Goal: Information Seeking & Learning: Learn about a topic

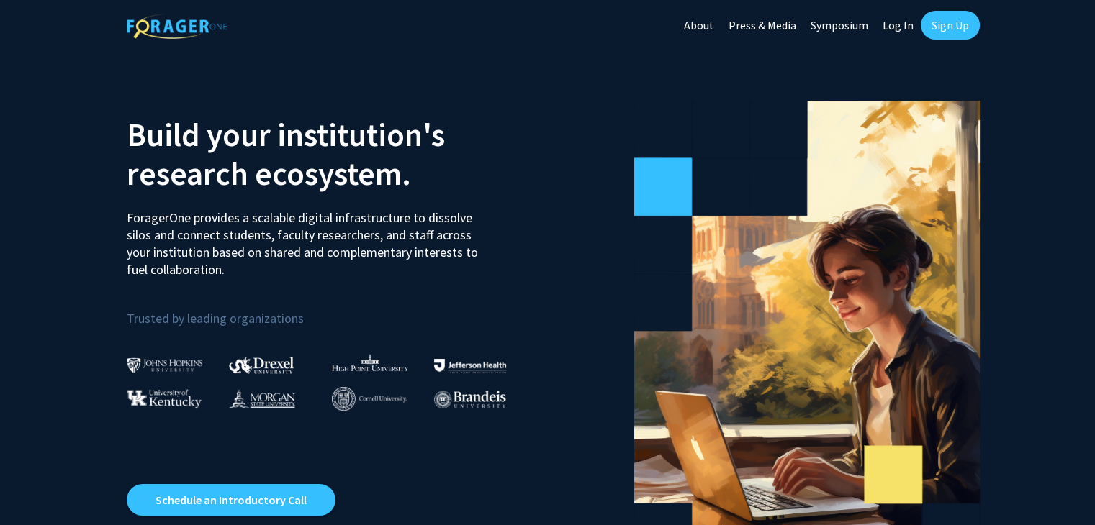
click at [888, 30] on link "Log In" at bounding box center [897, 25] width 45 height 50
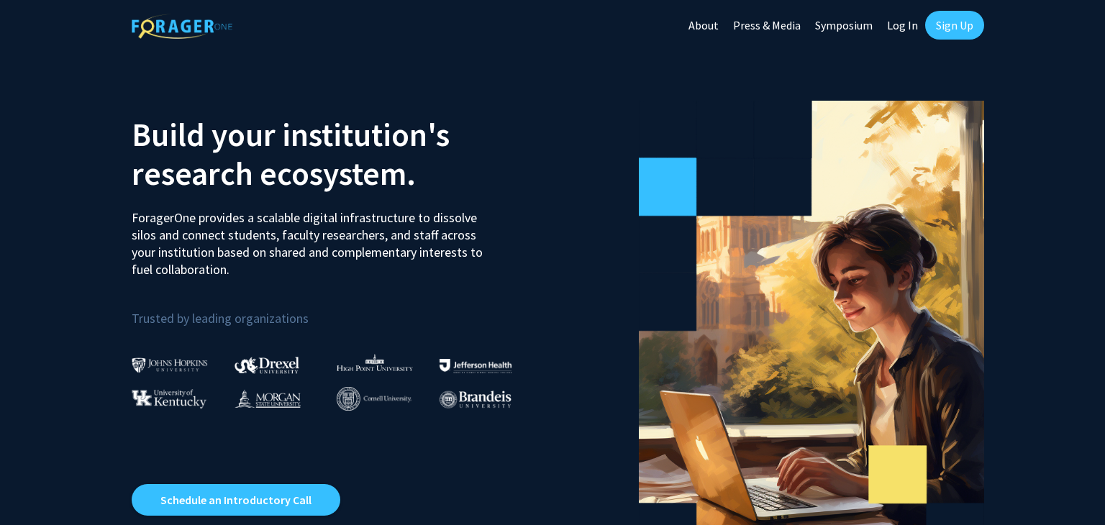
select select
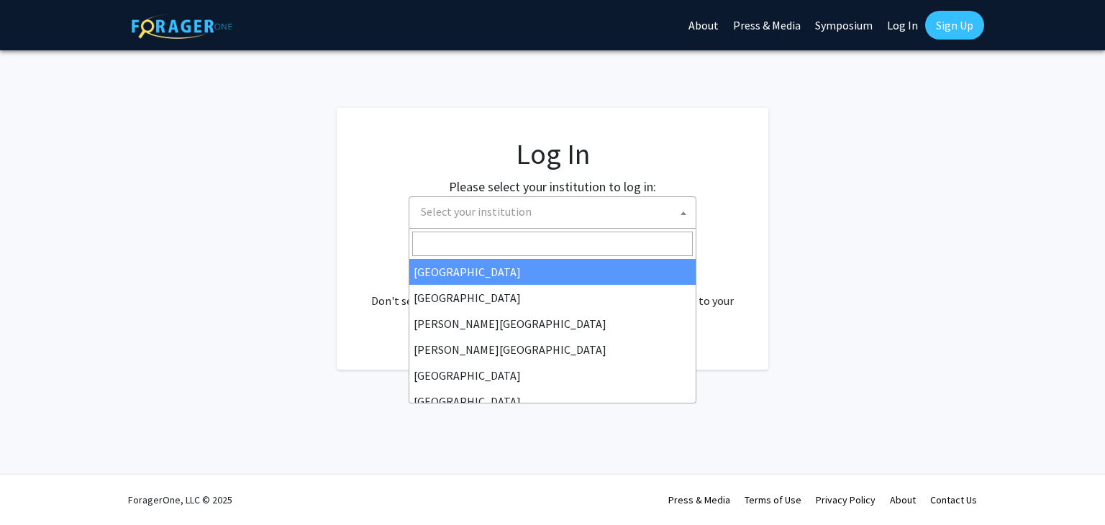
click at [636, 211] on span "Select your institution" at bounding box center [555, 212] width 281 height 30
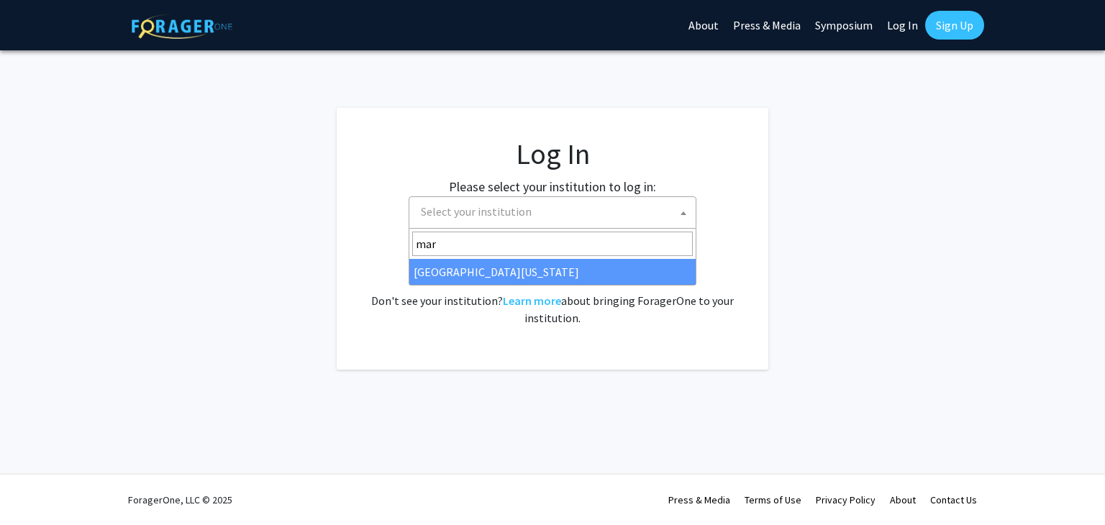
type input "mary"
select select "31"
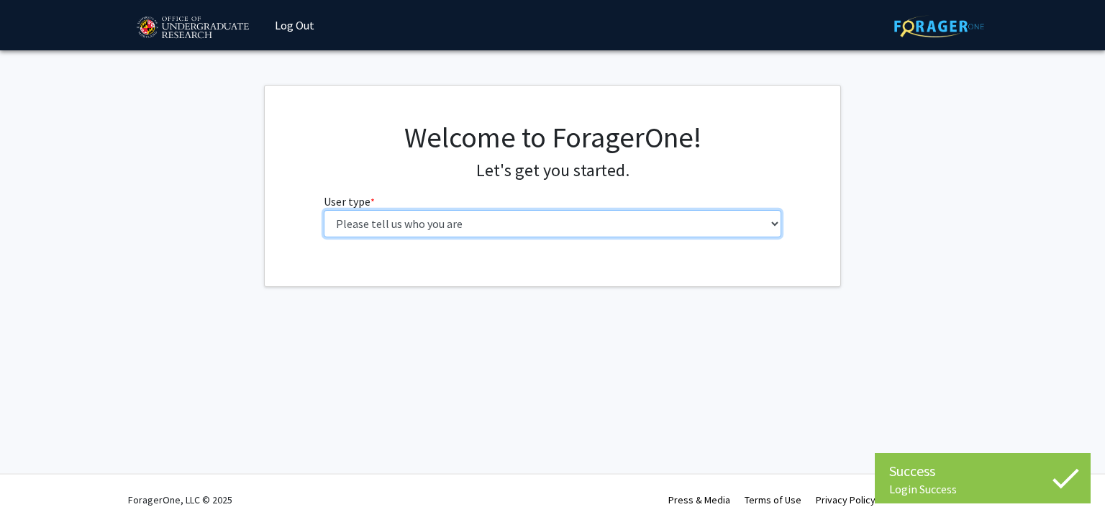
click at [533, 220] on select "Please tell us who you are Undergraduate Student Master's Student Doctoral Cand…" at bounding box center [553, 223] width 458 height 27
select select "1: undergrad"
click at [324, 210] on select "Please tell us who you are Undergraduate Student Master's Student Doctoral Cand…" at bounding box center [553, 223] width 458 height 27
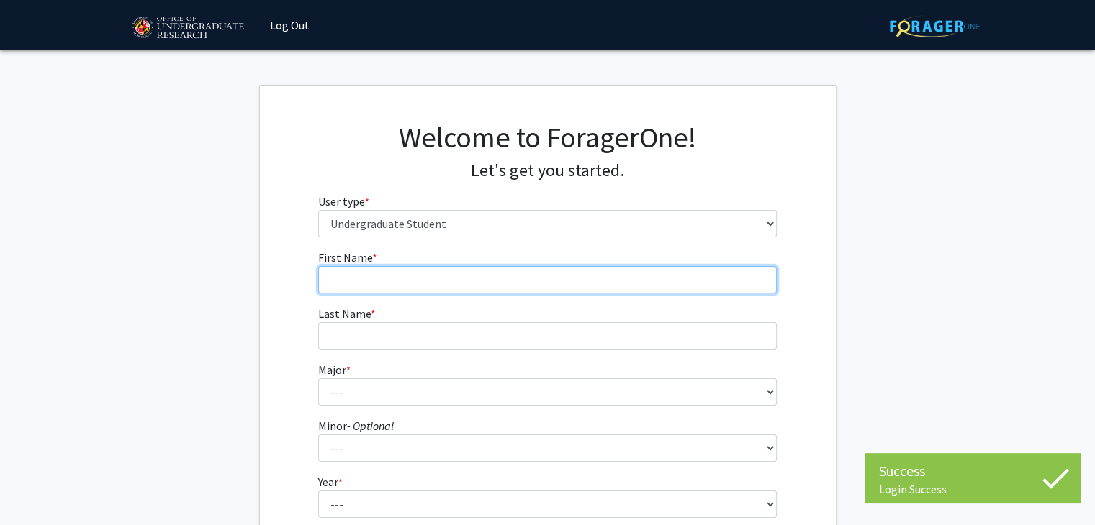
click at [524, 271] on input "First Name * required" at bounding box center [547, 279] width 458 height 27
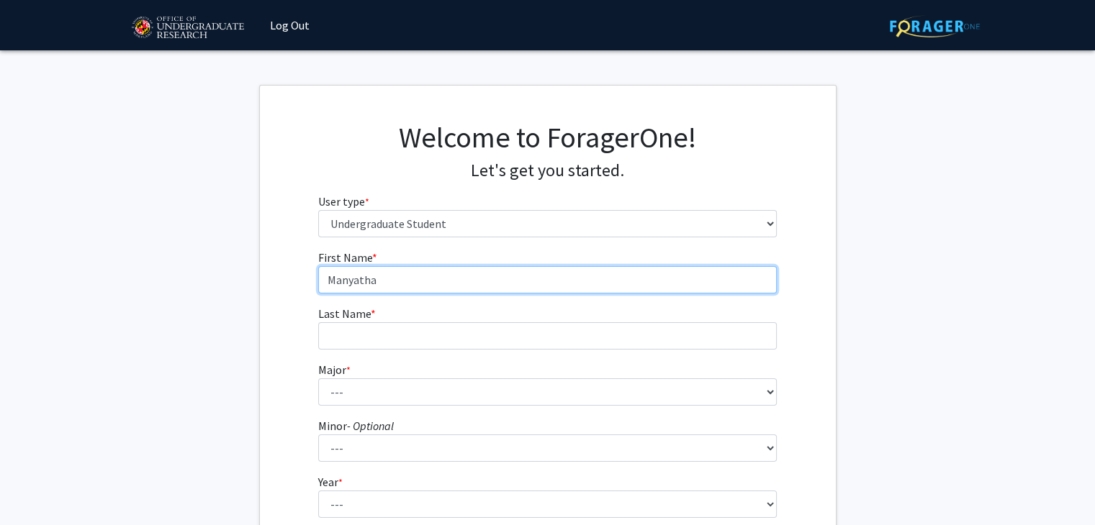
type input "Manyatha"
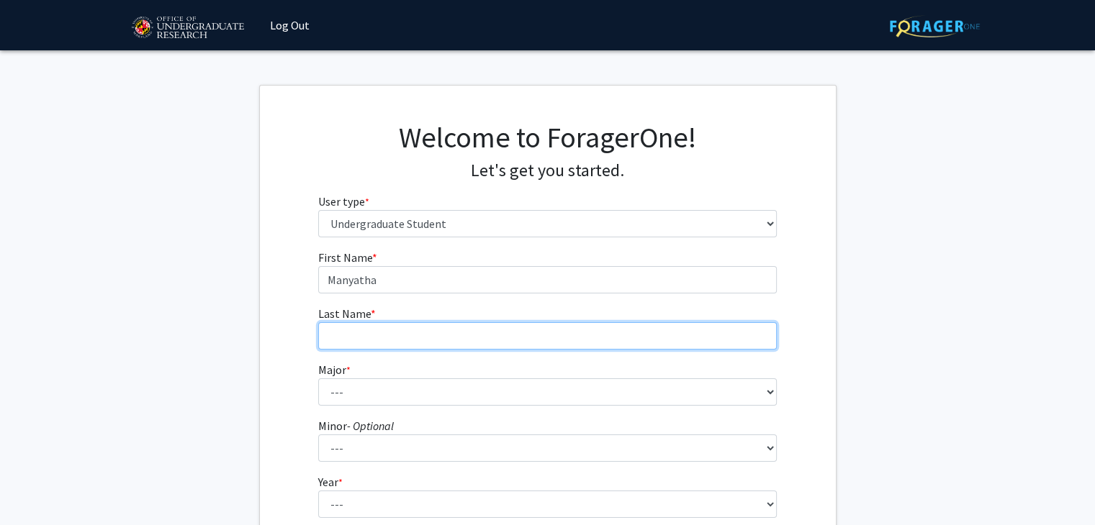
click at [748, 338] on input "Last Name * required" at bounding box center [547, 335] width 458 height 27
type input "Kallukurthi"
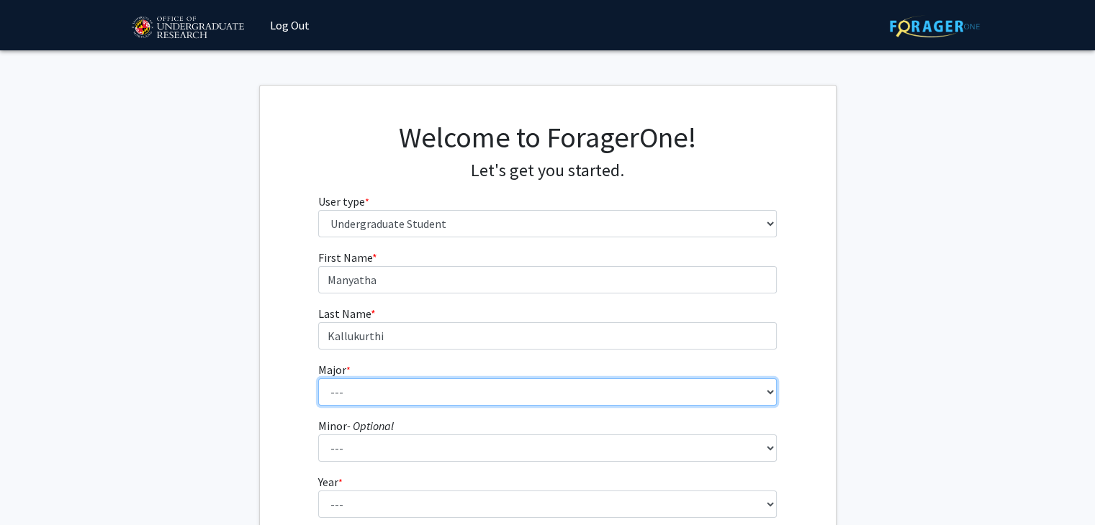
click at [692, 403] on select "--- Accounting Aerospace Engineering African American and Africana Studies Agri…" at bounding box center [547, 392] width 458 height 27
select select "17: 2318"
click at [318, 379] on select "--- Accounting Aerospace Engineering African American and Africana Studies Agri…" at bounding box center [547, 392] width 458 height 27
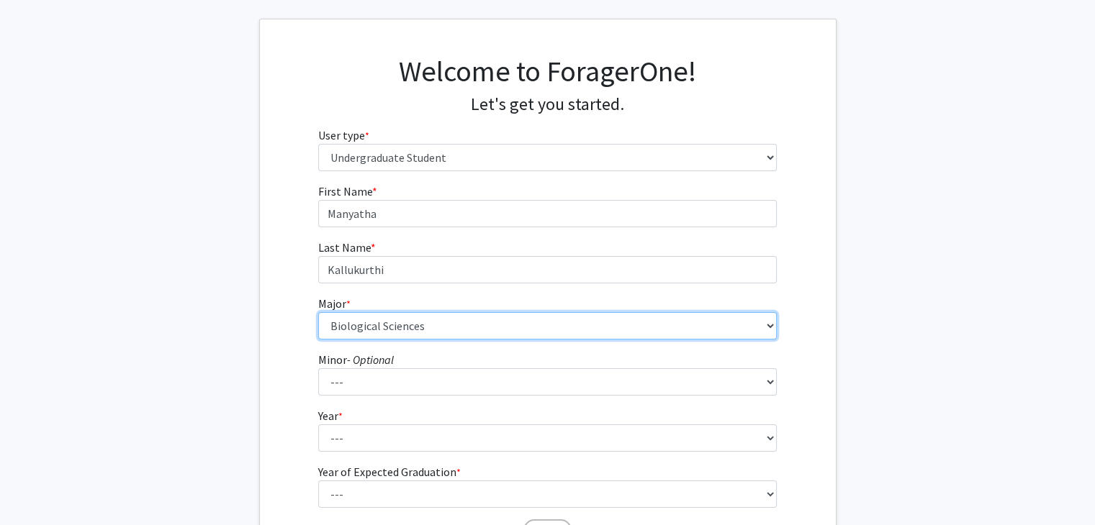
scroll to position [80, 0]
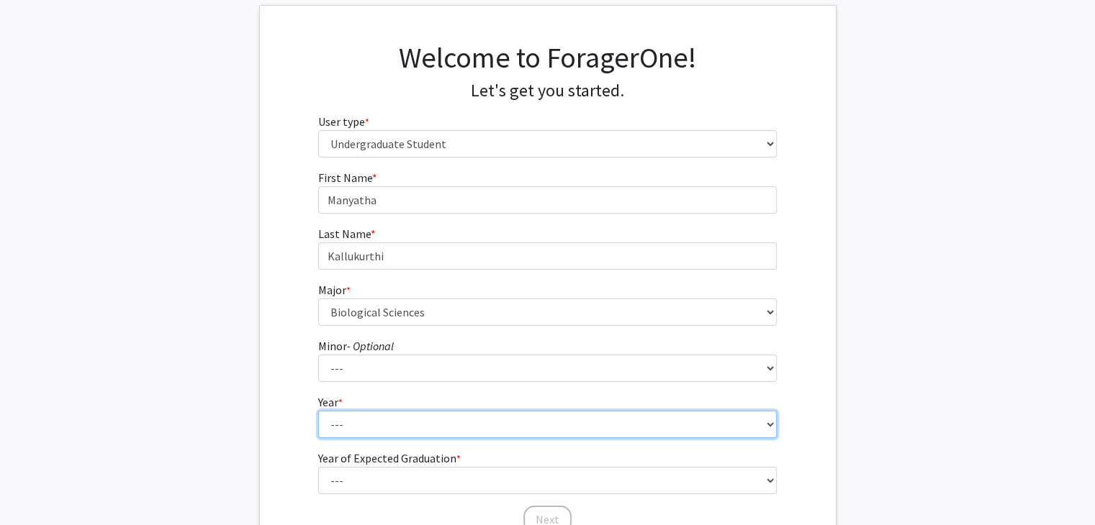
click at [744, 420] on select "--- First-year Sophomore Junior Senior Postbaccalaureate Certificate" at bounding box center [547, 424] width 458 height 27
select select "1: first-year"
click at [318, 411] on select "--- First-year Sophomore Junior Senior Postbaccalaureate Certificate" at bounding box center [547, 424] width 458 height 27
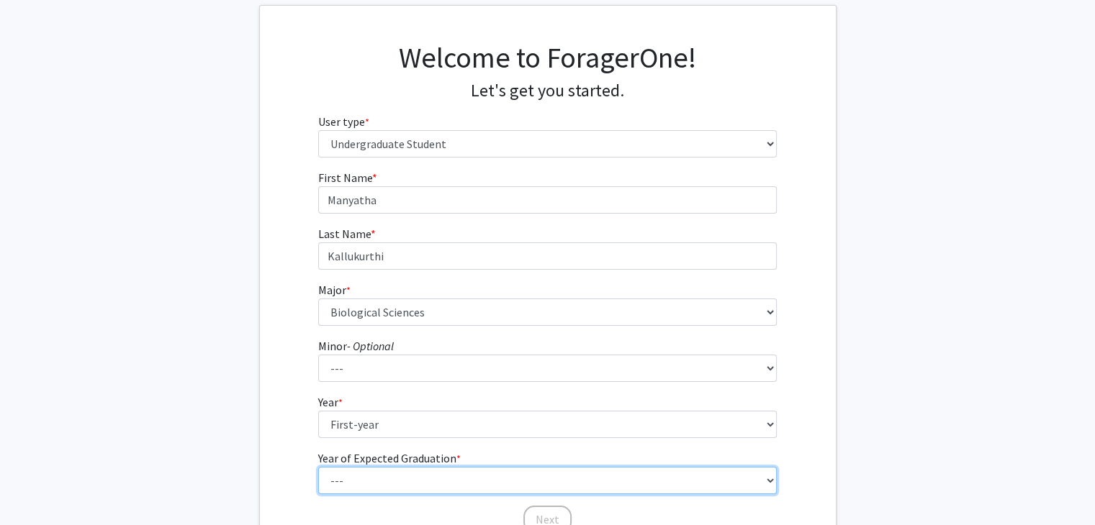
click at [475, 476] on select "--- 2025 2026 2027 2028 2029 2030 2031 2032 2033 2034" at bounding box center [547, 480] width 458 height 27
select select "5: 2029"
click at [318, 467] on select "--- 2025 2026 2027 2028 2029 2030 2031 2032 2033 2034" at bounding box center [547, 480] width 458 height 27
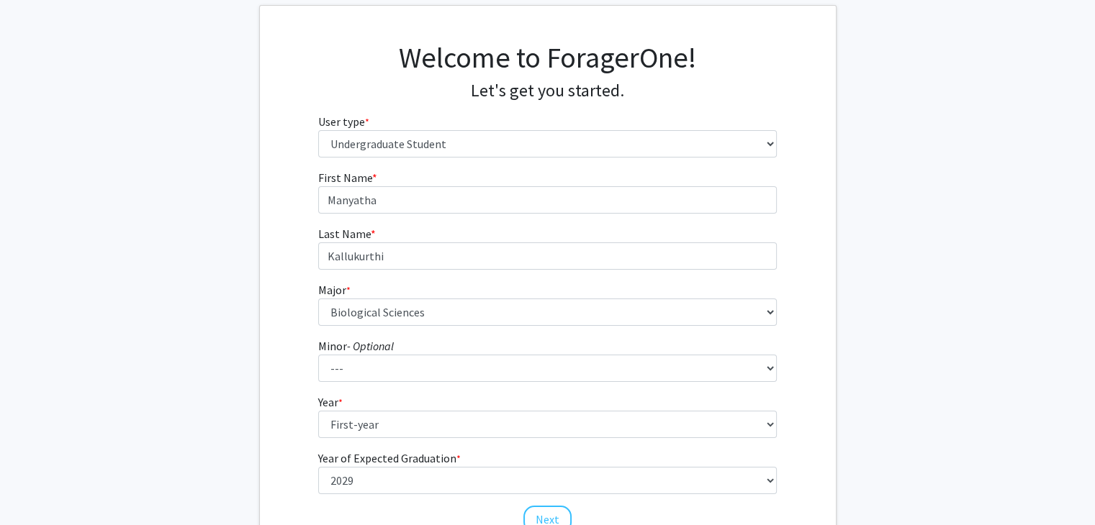
click at [983, 348] on fg-get-started "Welcome to ForagerOne! Let's get you started. User type * required Please tell …" at bounding box center [547, 289] width 1095 height 568
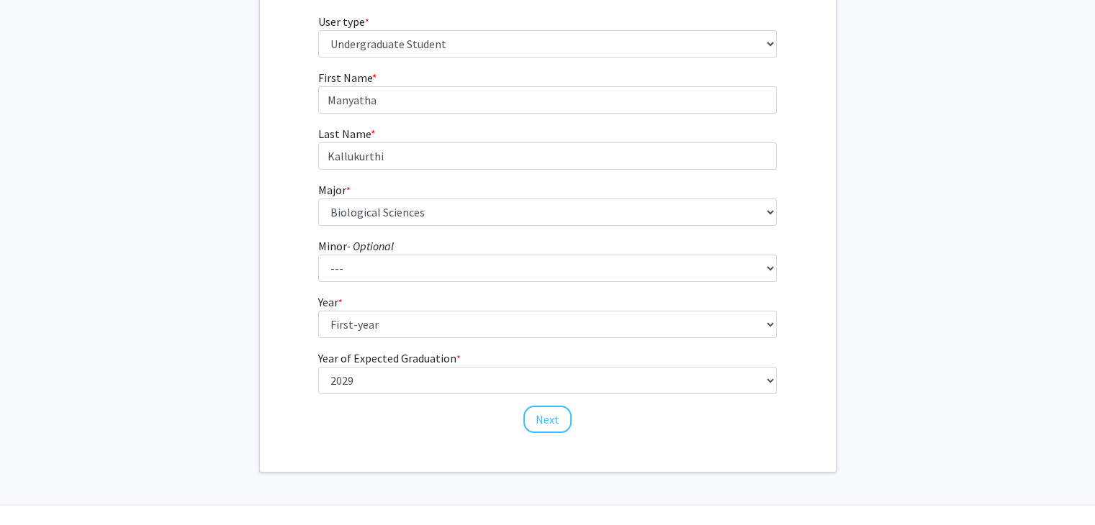
scroll to position [190, 0]
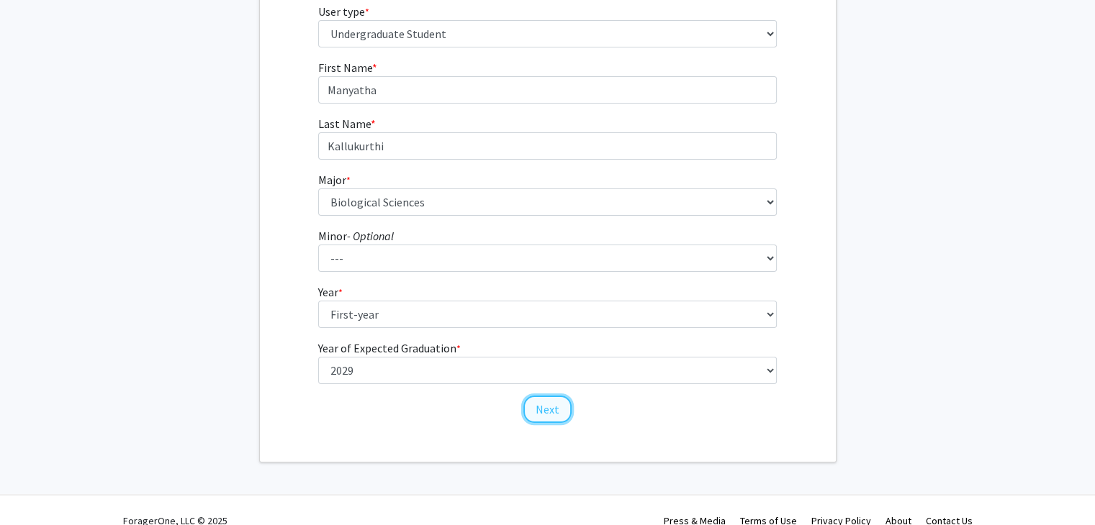
click at [547, 418] on button "Next" at bounding box center [547, 409] width 48 height 27
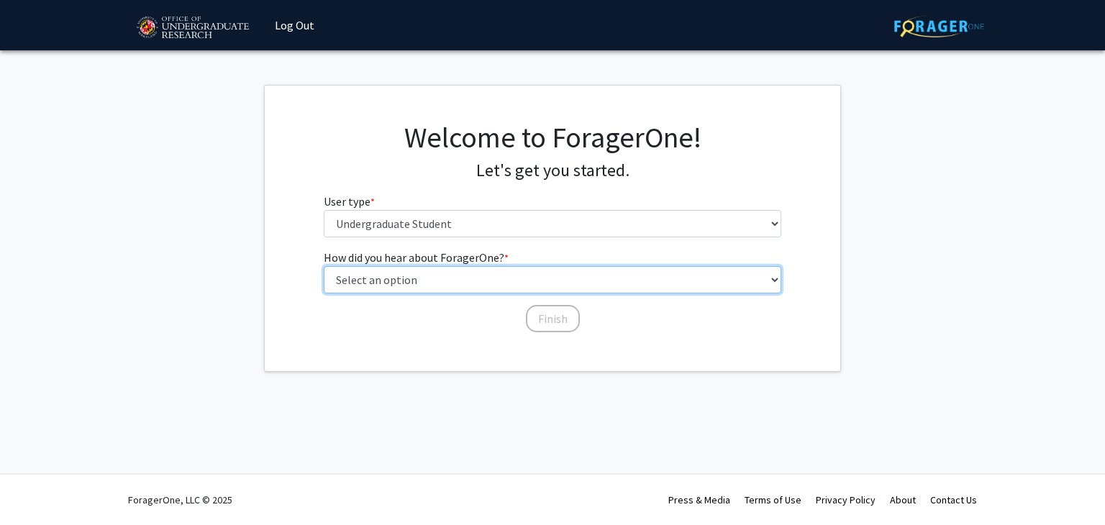
click at [587, 280] on select "Select an option Peer/student recommendation Faculty/staff recommendation Unive…" at bounding box center [553, 279] width 458 height 27
select select "3: university_website"
click at [324, 266] on select "Select an option Peer/student recommendation Faculty/staff recommendation Unive…" at bounding box center [553, 279] width 458 height 27
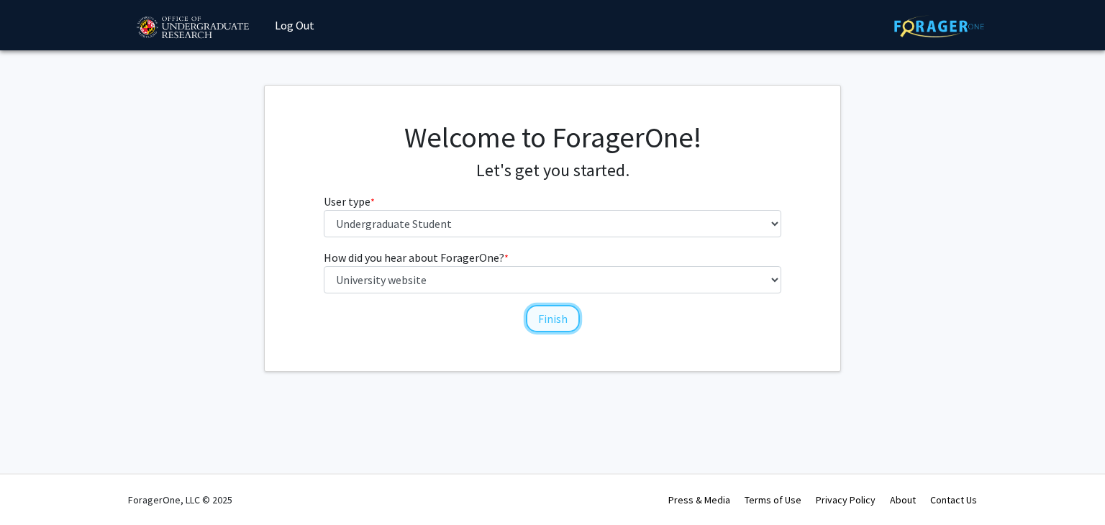
click at [543, 322] on button "Finish" at bounding box center [553, 318] width 54 height 27
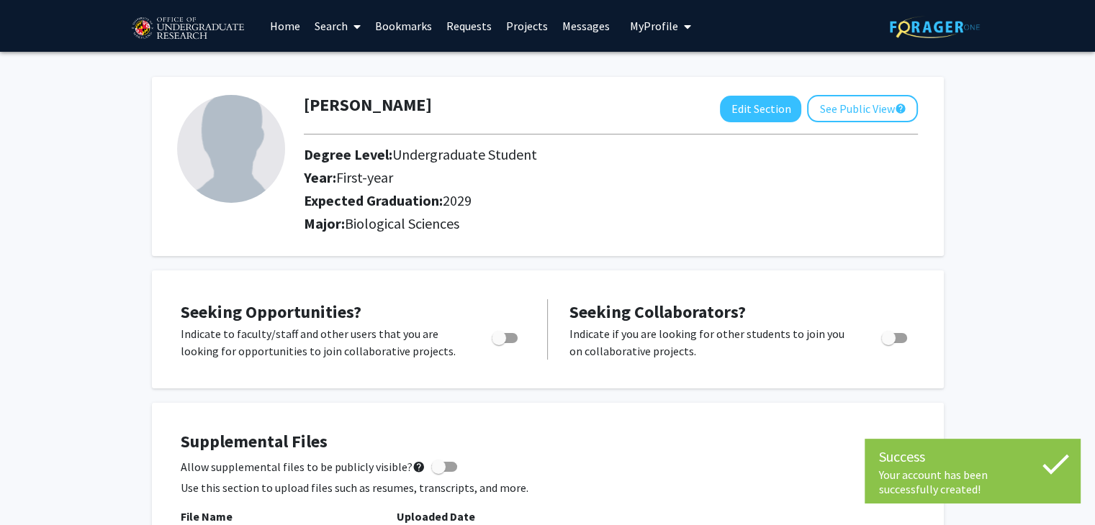
click at [518, 339] on div "Toggle" at bounding box center [506, 336] width 40 height 22
click at [507, 343] on label "Toggle" at bounding box center [502, 338] width 32 height 17
click at [499, 343] on input "Are you actively seeking opportunities?" at bounding box center [498, 343] width 1 height 1
checkbox input "true"
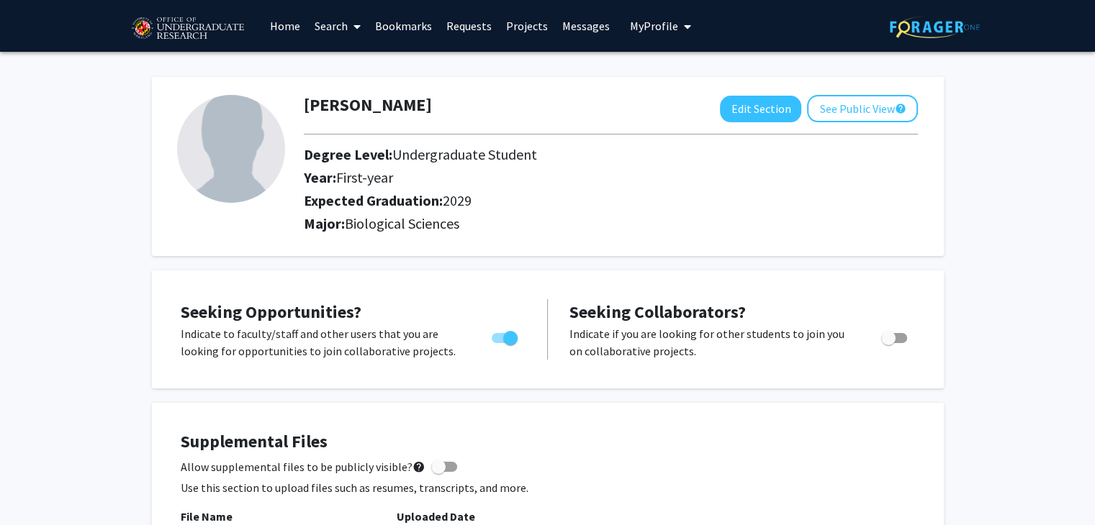
click at [273, 23] on link "Home" at bounding box center [285, 26] width 45 height 50
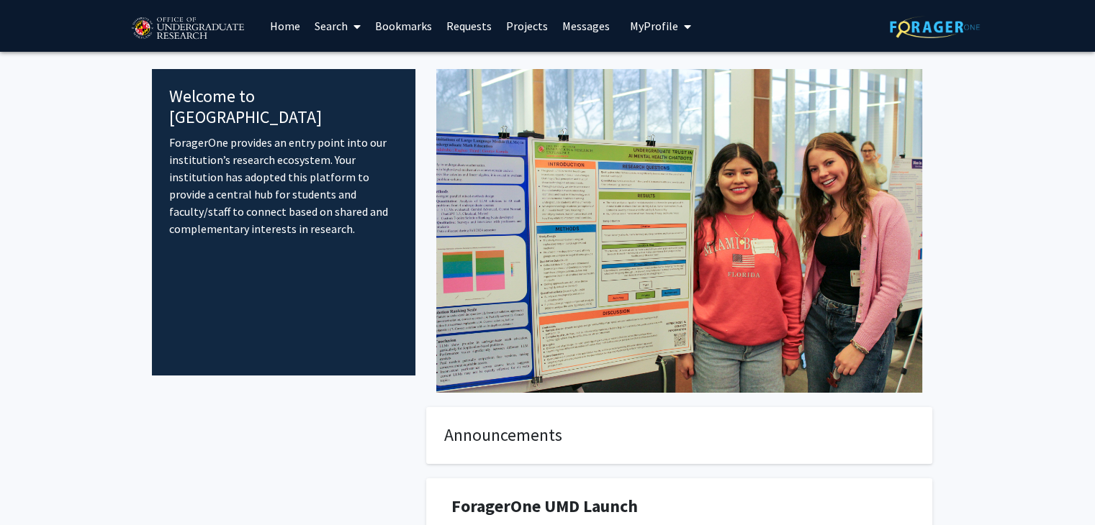
click at [353, 25] on span at bounding box center [354, 26] width 13 height 50
click at [487, 30] on link "Requests" at bounding box center [469, 26] width 60 height 50
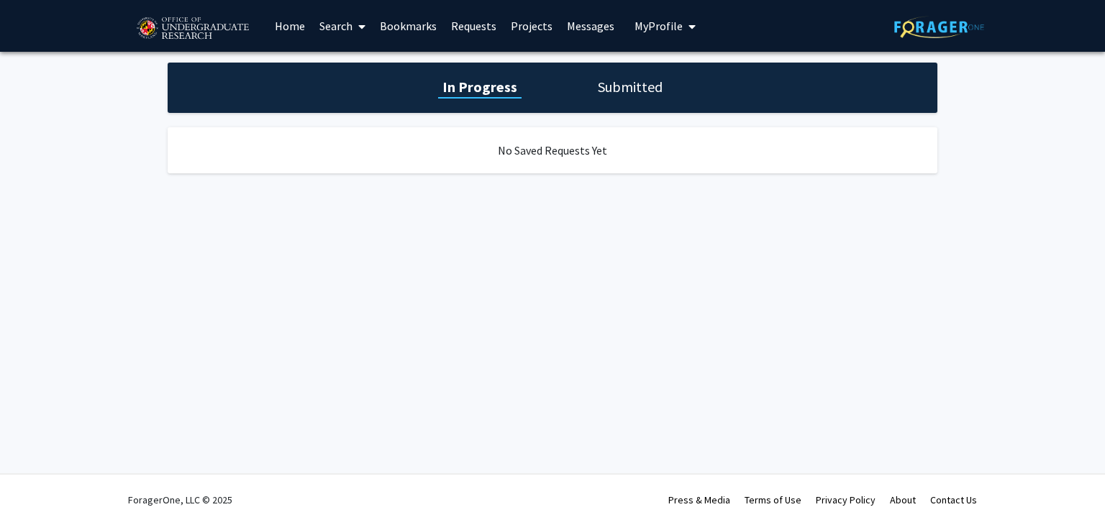
click at [521, 24] on link "Projects" at bounding box center [532, 26] width 56 height 50
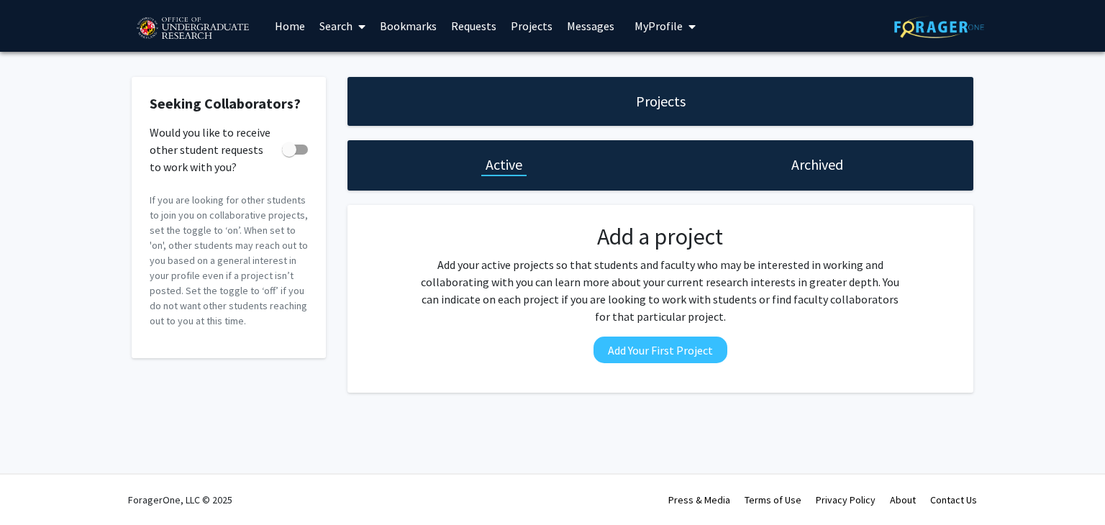
click at [576, 24] on link "Messages" at bounding box center [591, 26] width 62 height 50
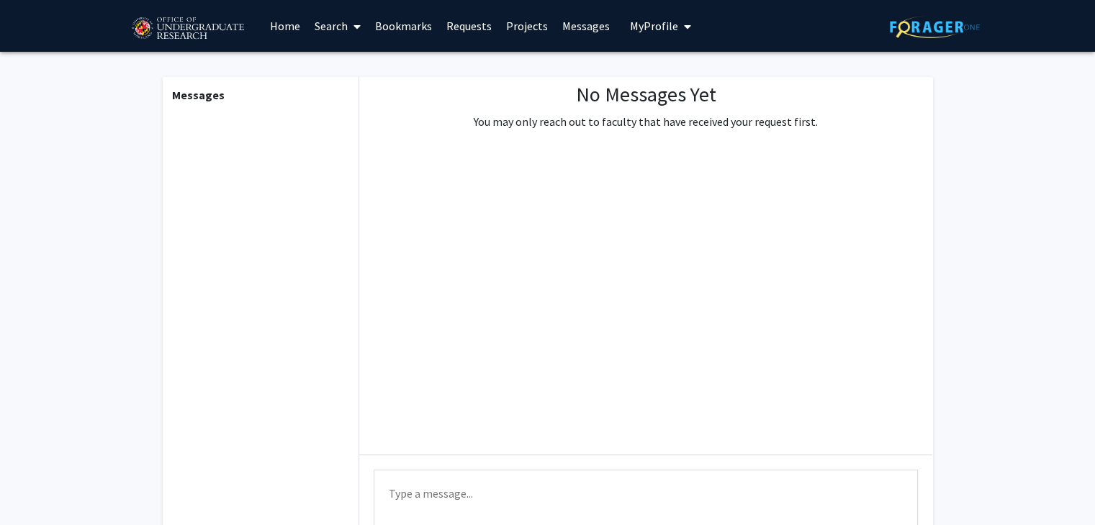
click at [389, 22] on link "Bookmarks" at bounding box center [403, 26] width 71 height 50
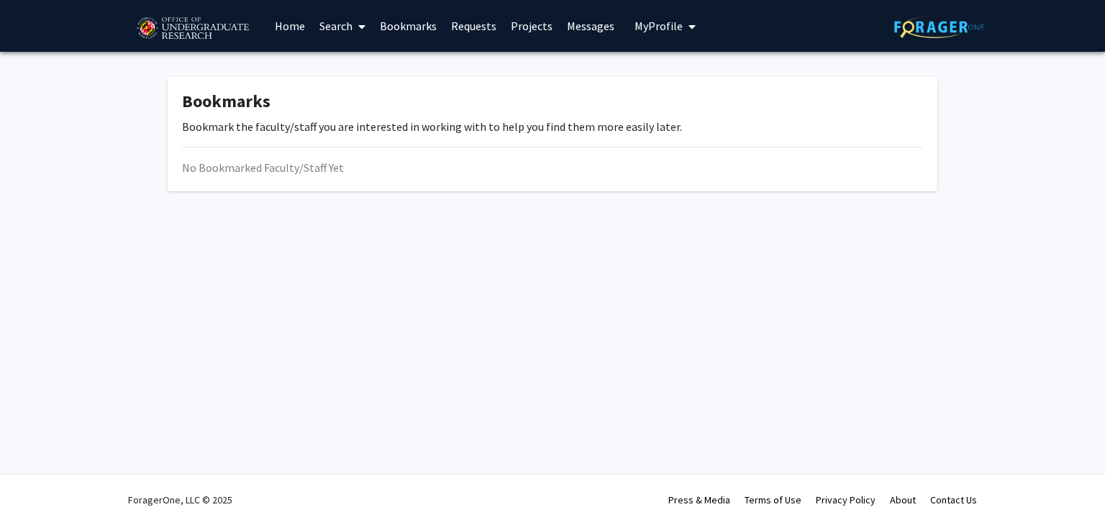
click at [340, 31] on link "Search" at bounding box center [342, 26] width 60 height 50
click at [373, 73] on span "Faculty/Staff" at bounding box center [365, 66] width 106 height 29
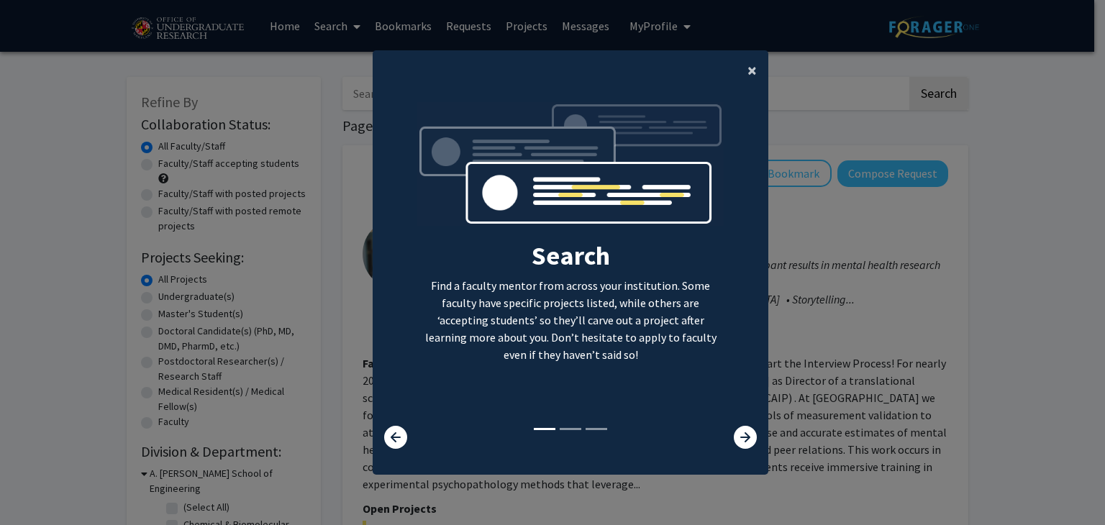
click at [741, 66] on button "×" at bounding box center [752, 70] width 32 height 40
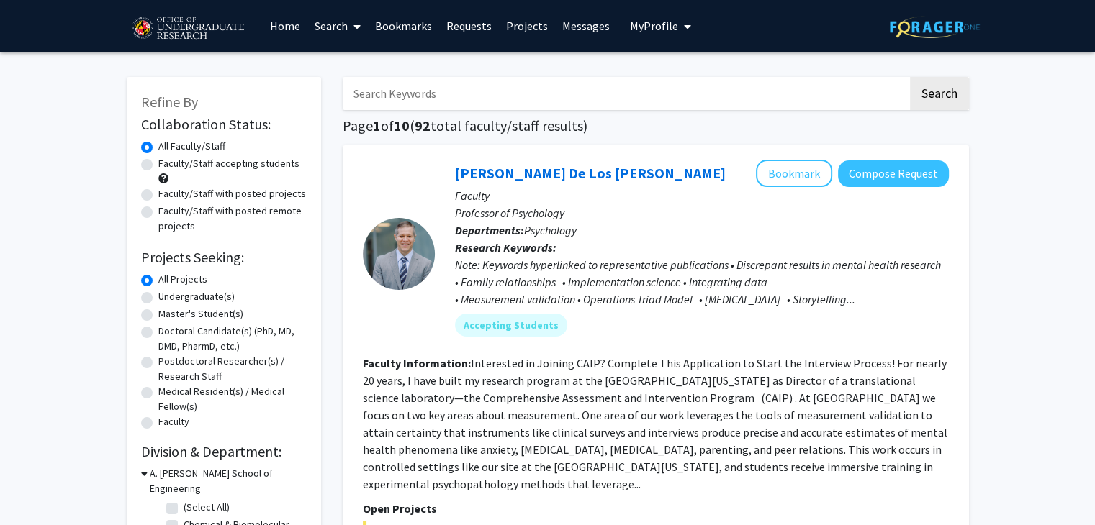
click at [148, 171] on div "Faculty/Staff accepting students" at bounding box center [224, 171] width 166 height 30
click at [158, 162] on label "Faculty/Staff accepting students" at bounding box center [228, 163] width 141 height 15
click at [158, 162] on input "Faculty/Staff accepting students" at bounding box center [162, 160] width 9 height 9
radio input "true"
click at [158, 148] on label "All Faculty/Staff" at bounding box center [191, 146] width 67 height 15
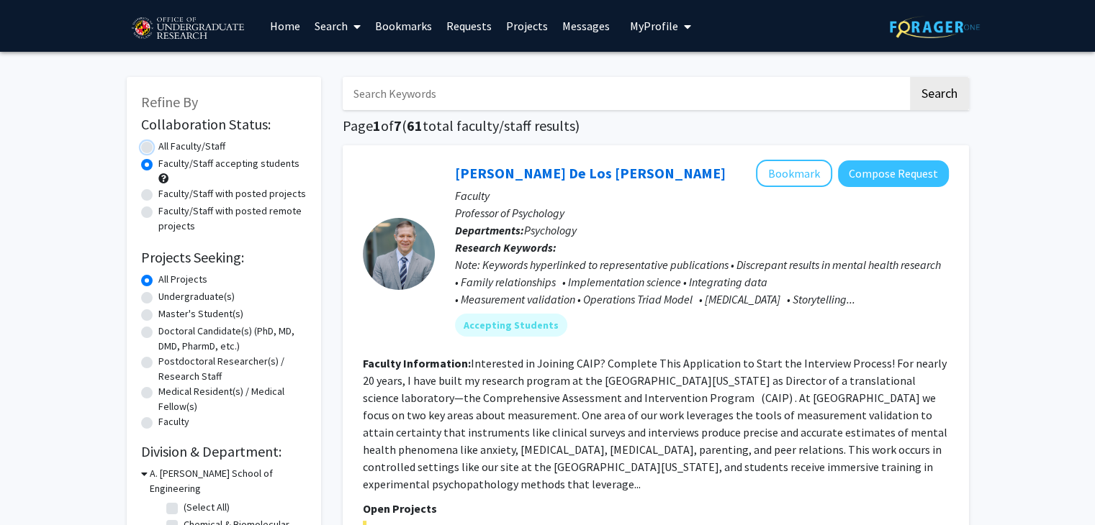
click at [158, 148] on input "All Faculty/Staff" at bounding box center [162, 143] width 9 height 9
radio input "true"
click at [158, 162] on label "Faculty/Staff accepting students" at bounding box center [228, 163] width 141 height 15
click at [158, 162] on input "Faculty/Staff accepting students" at bounding box center [162, 160] width 9 height 9
radio input "true"
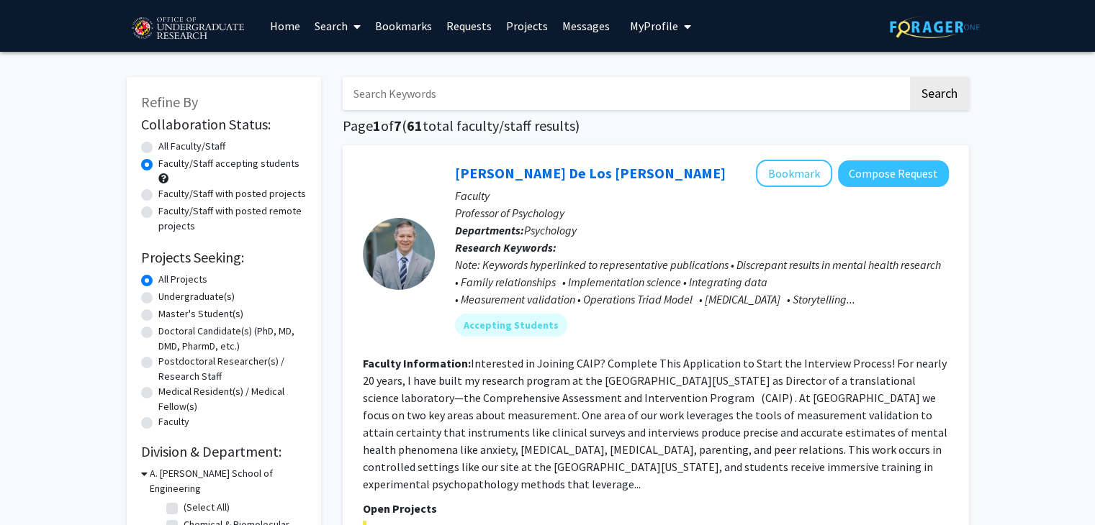
click at [158, 303] on label "Undergraduate(s)" at bounding box center [196, 296] width 76 height 15
click at [158, 299] on input "Undergraduate(s)" at bounding box center [162, 293] width 9 height 9
radio input "true"
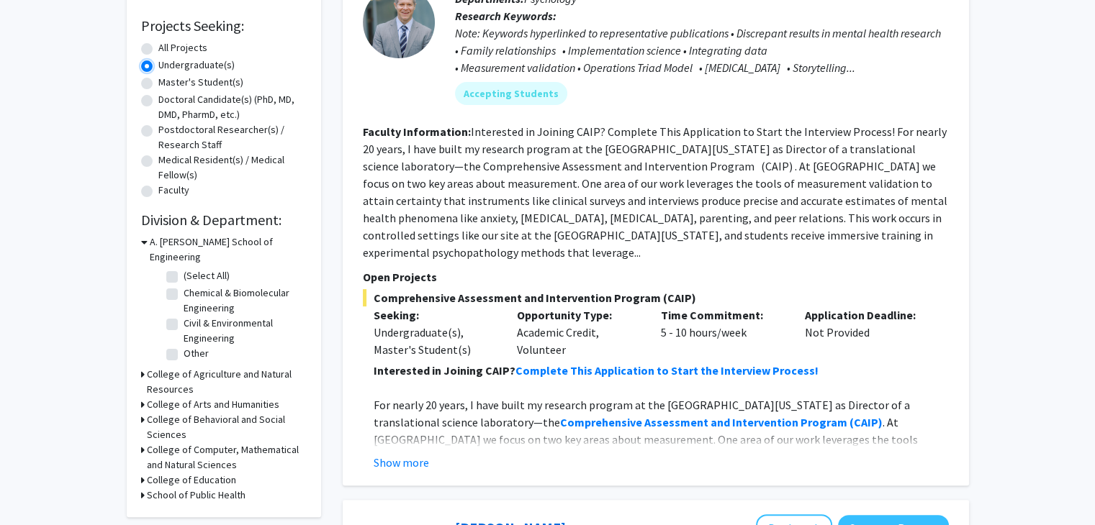
scroll to position [237, 0]
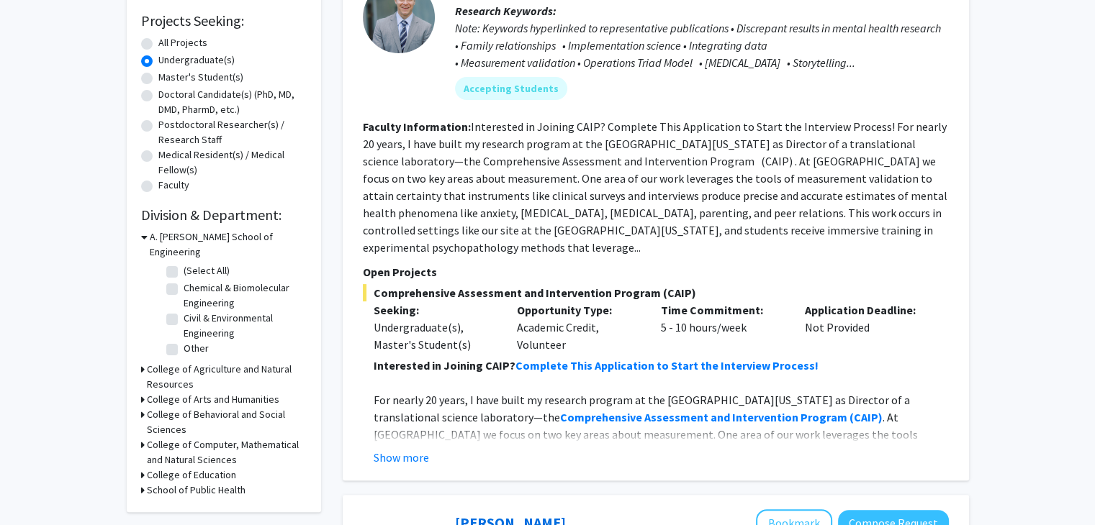
click at [216, 438] on h3 "College of Computer, Mathematical and Natural Sciences" at bounding box center [227, 453] width 160 height 30
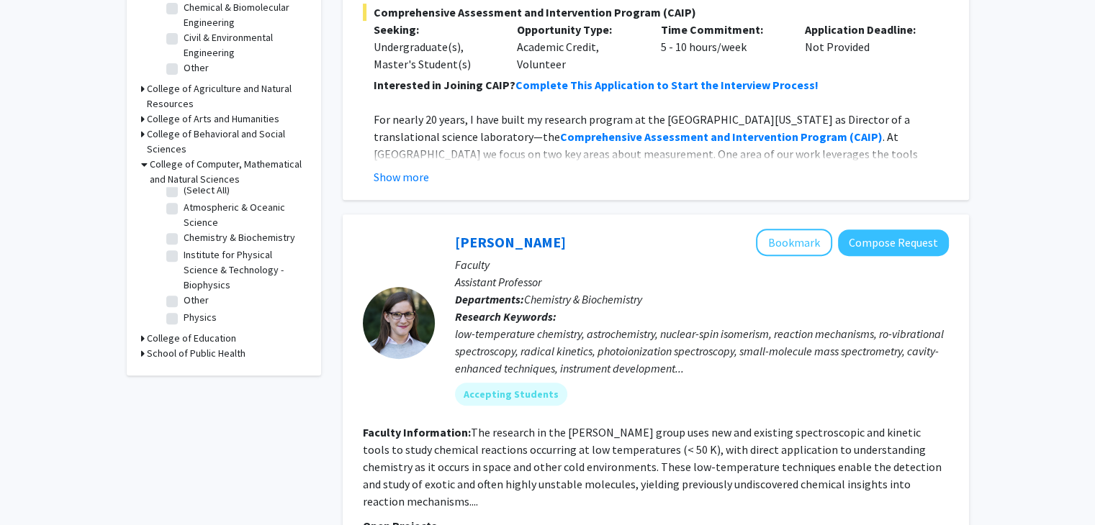
scroll to position [20, 0]
click at [172, 230] on fg-checkbox "Chemistry & Biochemistry Chemistry & Biochemistry" at bounding box center [234, 238] width 137 height 17
click at [184, 230] on label "Chemistry & Biochemistry" at bounding box center [240, 237] width 112 height 15
click at [184, 230] on input "Chemistry & Biochemistry" at bounding box center [188, 234] width 9 height 9
checkbox input "true"
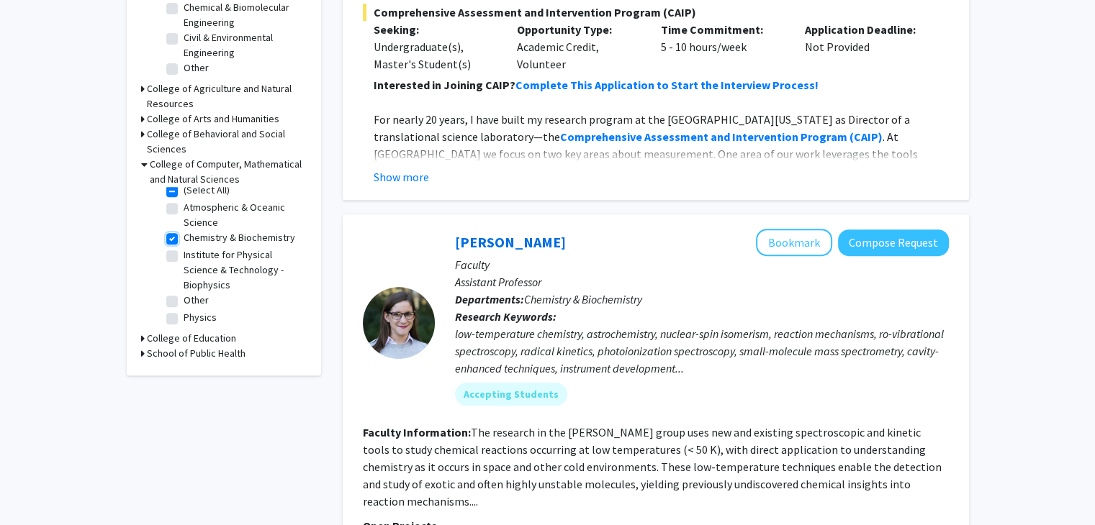
checkbox input "true"
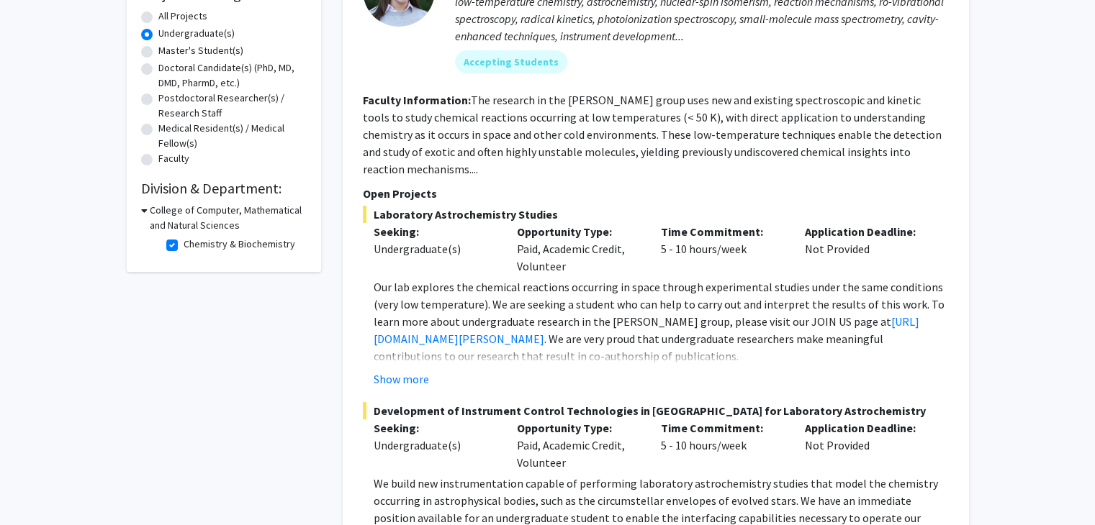
scroll to position [264, 0]
click at [184, 240] on label "Chemistry & Biochemistry" at bounding box center [240, 243] width 112 height 15
click at [184, 240] on input "Chemistry & Biochemistry" at bounding box center [188, 240] width 9 height 9
checkbox input "false"
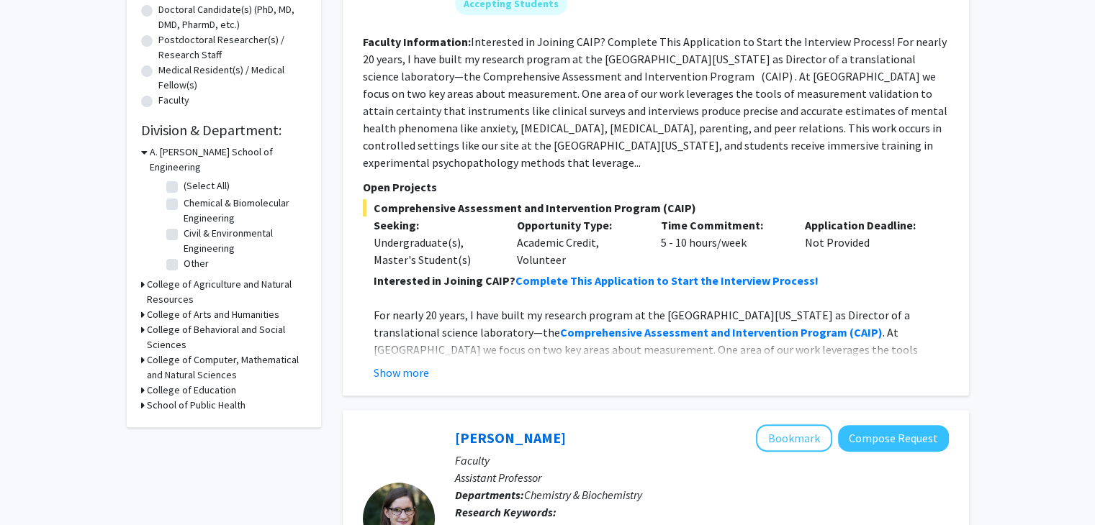
scroll to position [374, 0]
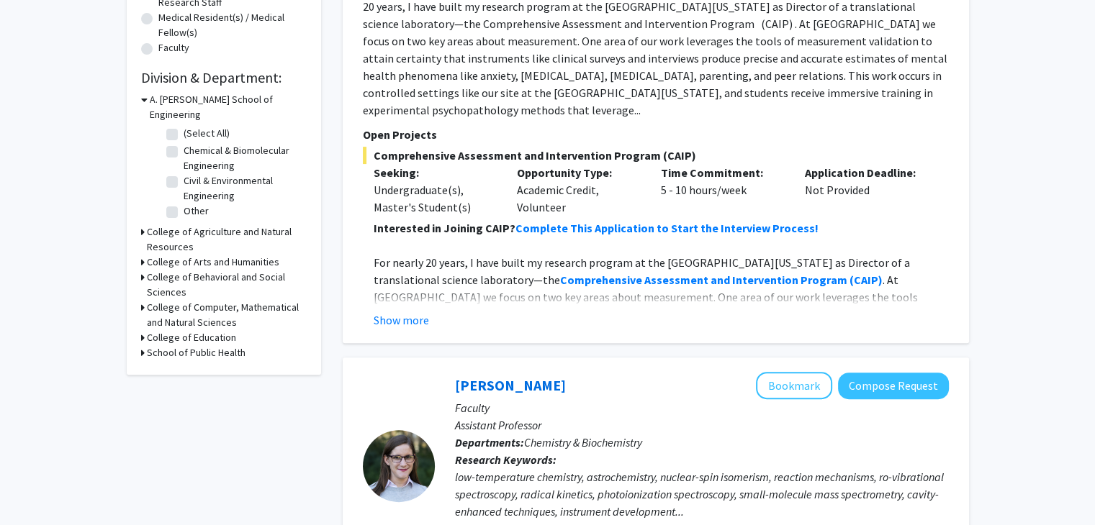
click at [217, 271] on h3 "College of Behavioral and Social Sciences" at bounding box center [227, 285] width 160 height 30
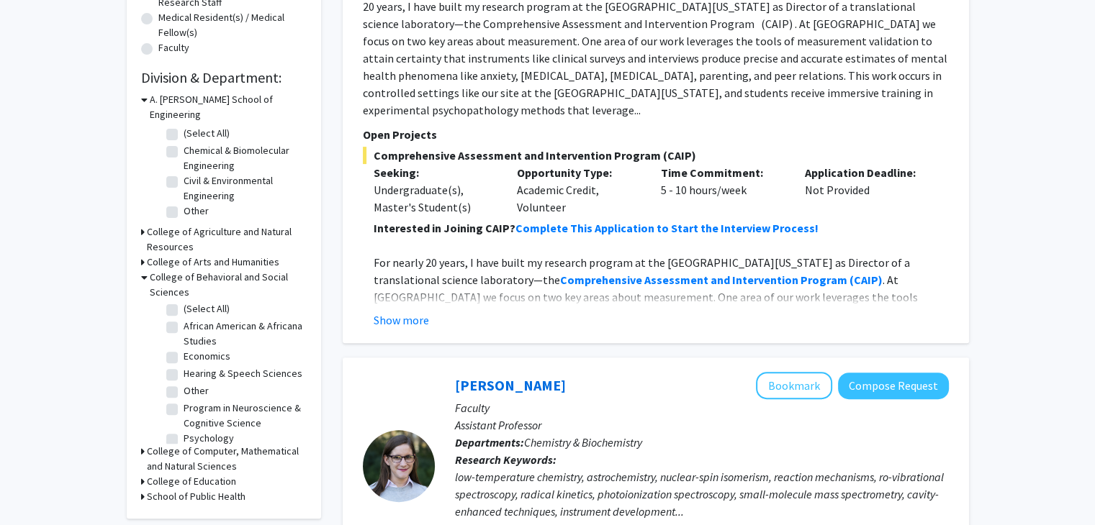
scroll to position [0, 0]
click at [253, 225] on h3 "College of Agriculture and Natural Resources" at bounding box center [227, 240] width 160 height 30
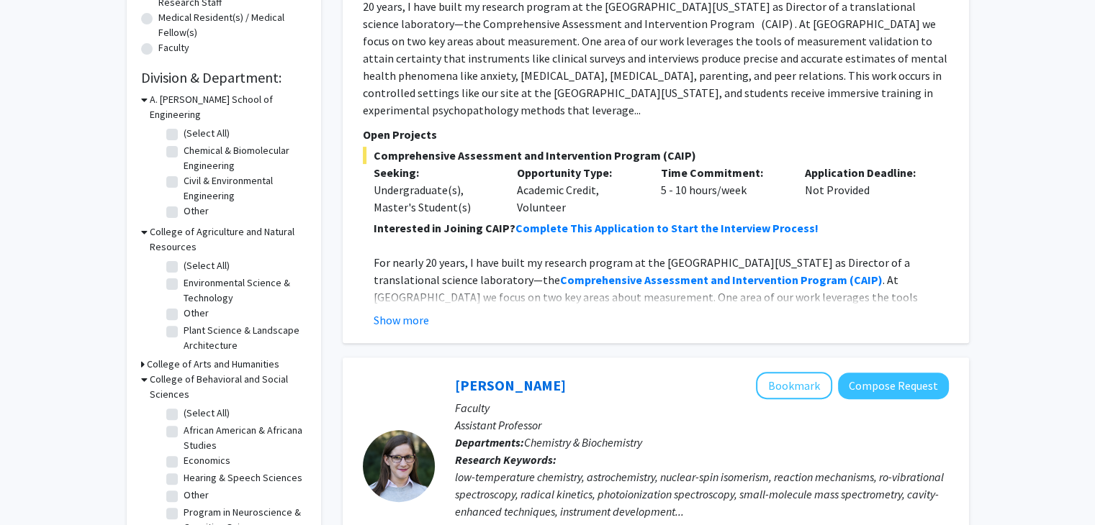
click at [253, 225] on h3 "College of Agriculture and Natural Resources" at bounding box center [228, 240] width 157 height 30
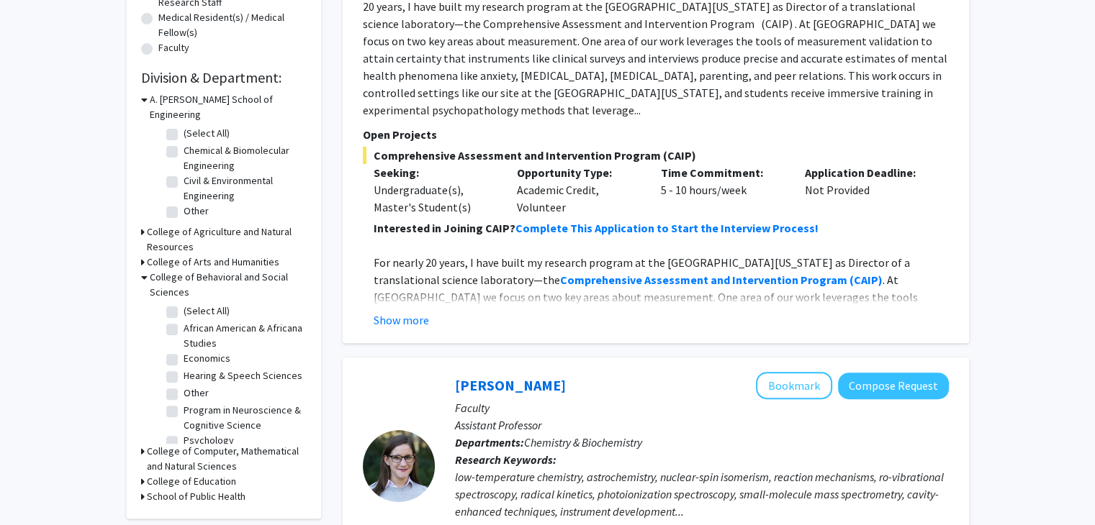
click at [250, 270] on h3 "College of Behavioral and Social Sciences" at bounding box center [228, 285] width 157 height 30
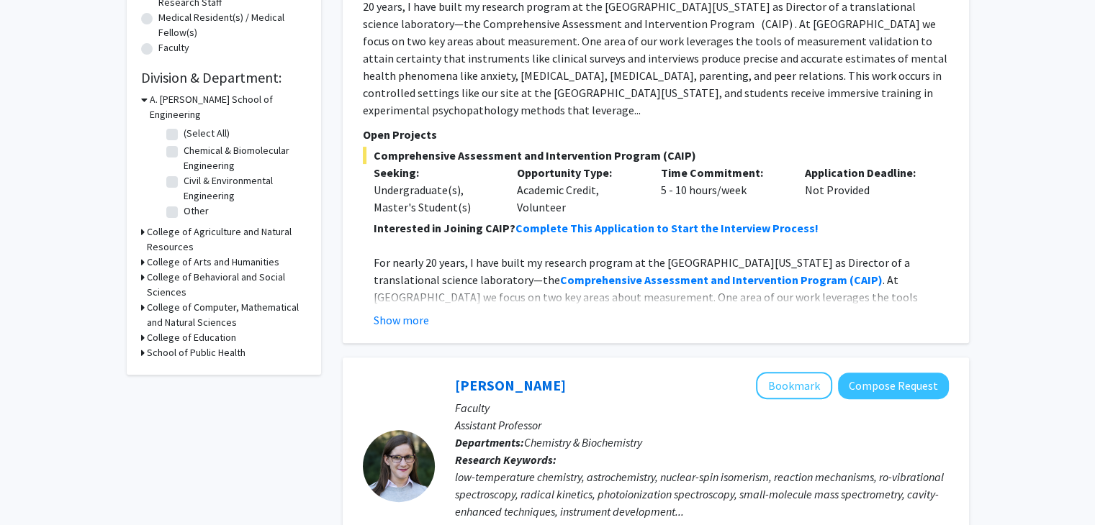
click at [262, 255] on h3 "College of Arts and Humanities" at bounding box center [213, 262] width 132 height 15
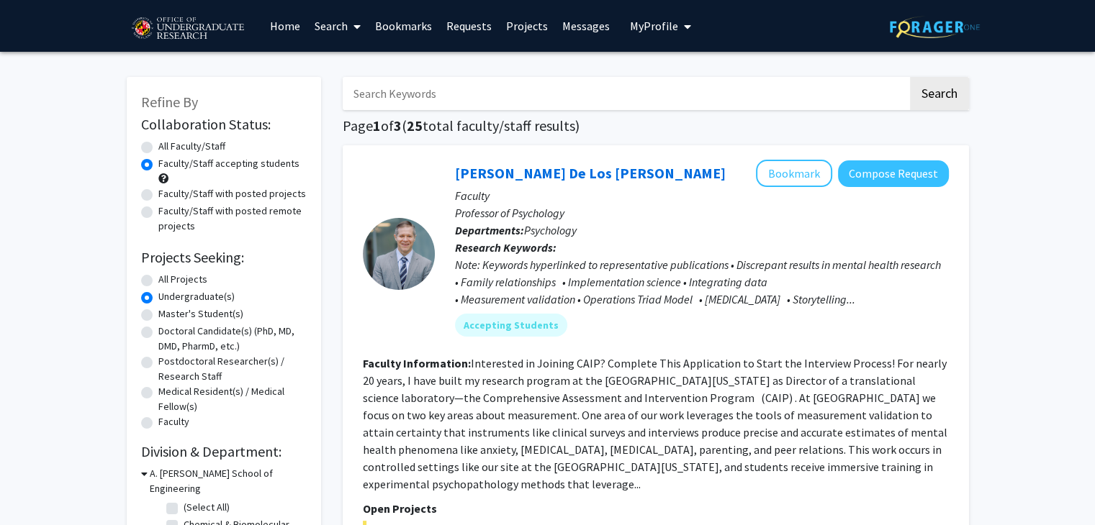
scroll to position [459, 0]
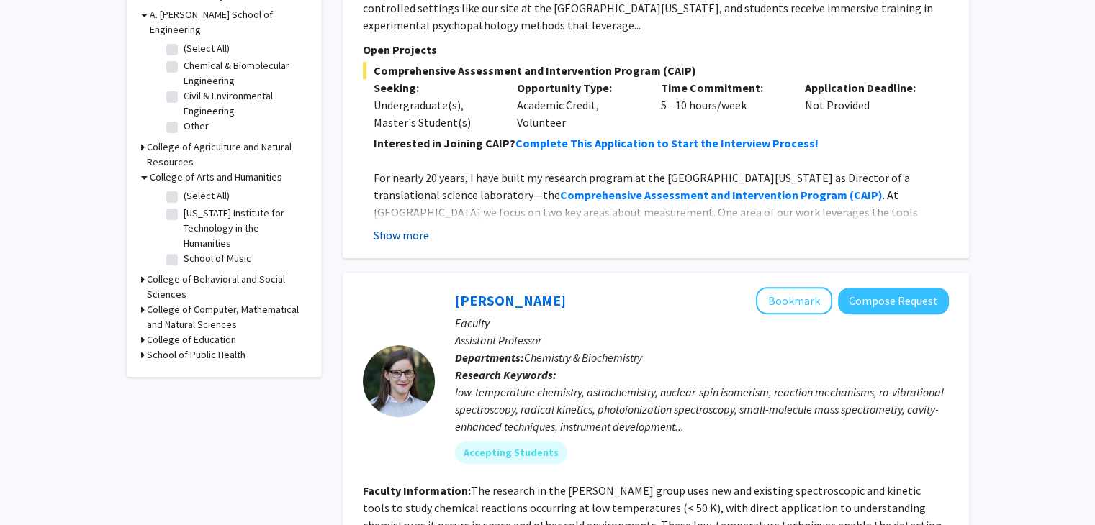
click at [394, 227] on button "Show more" at bounding box center [401, 235] width 55 height 17
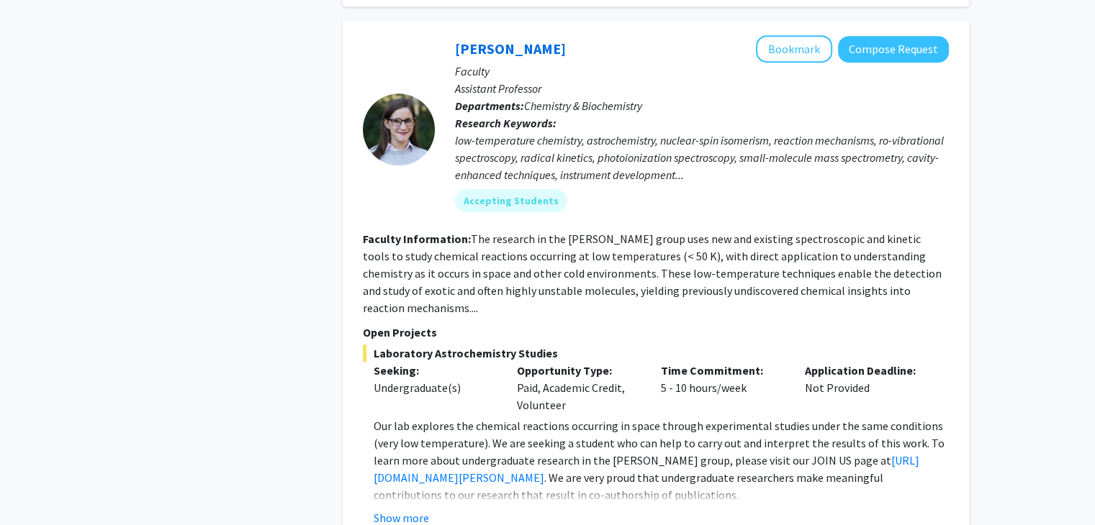
scroll to position [1378, 0]
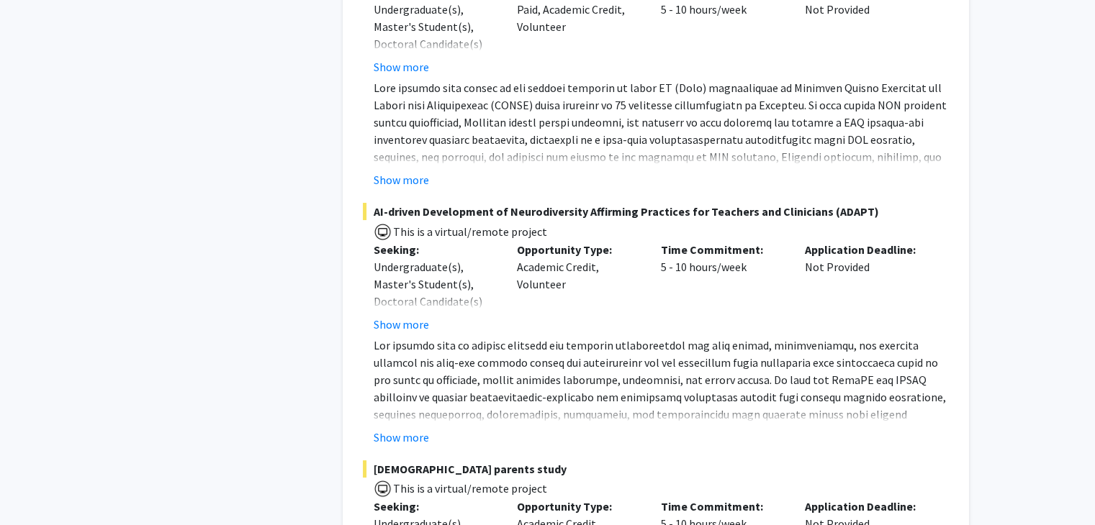
scroll to position [5973, 0]
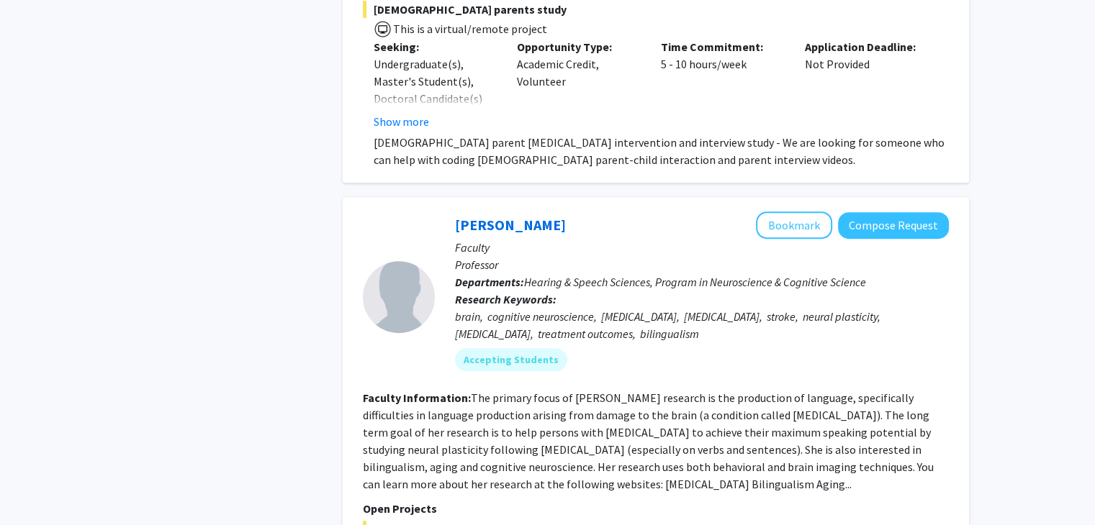
drag, startPoint x: 1105, startPoint y: 449, endPoint x: 1075, endPoint y: 498, distance: 57.5
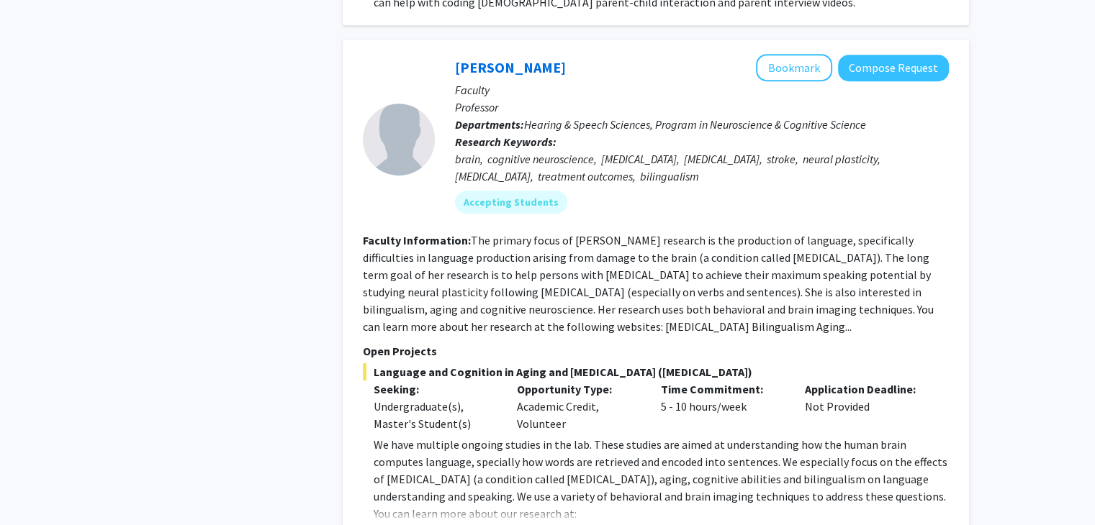
scroll to position [5671, 0]
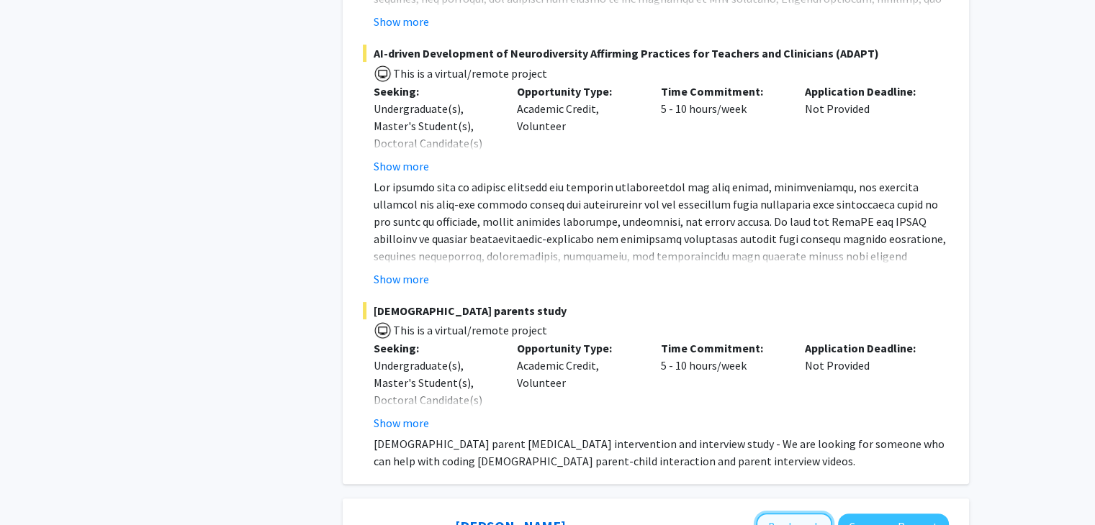
click at [813, 513] on button "Bookmark" at bounding box center [794, 526] width 76 height 27
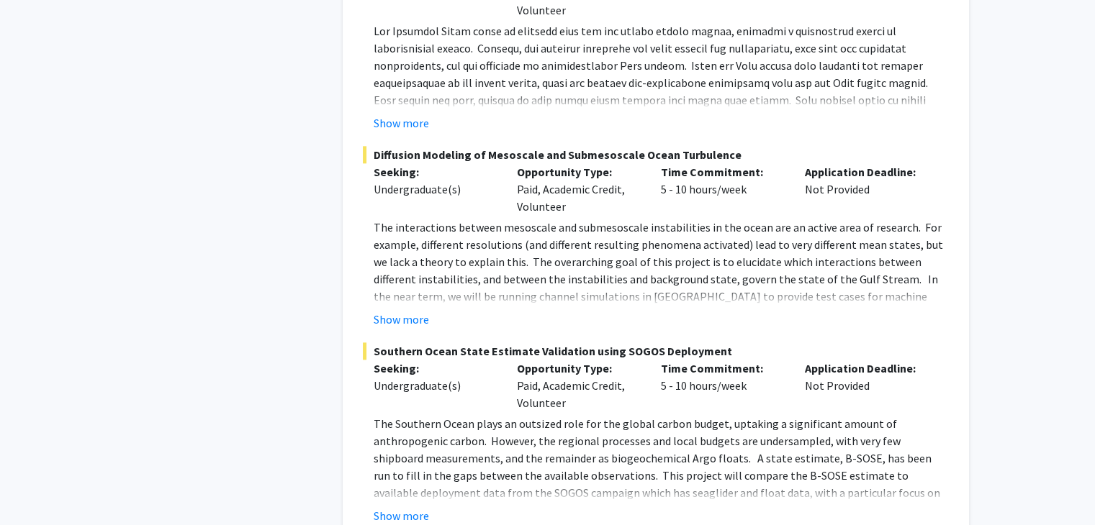
scroll to position [7165, 0]
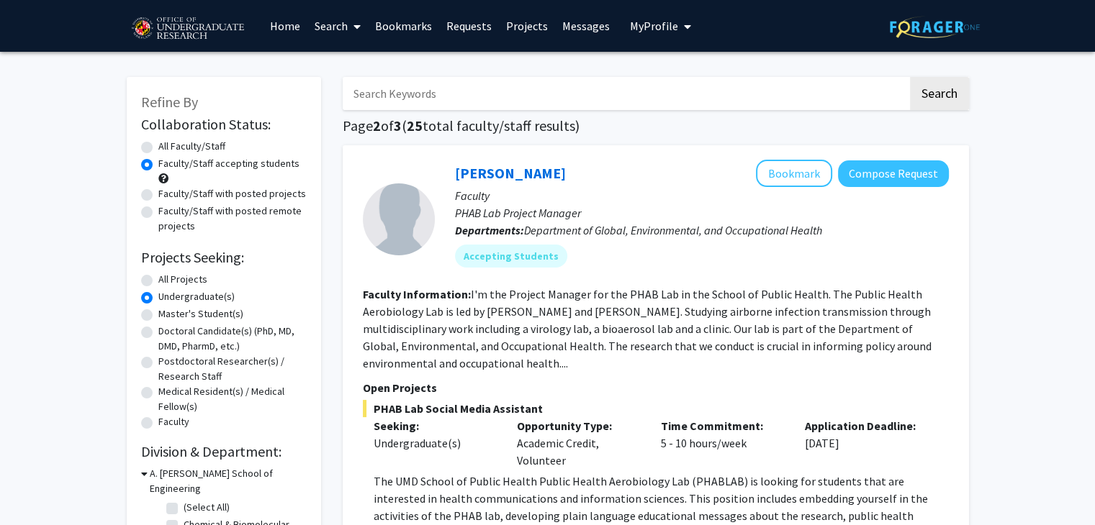
scroll to position [459, 0]
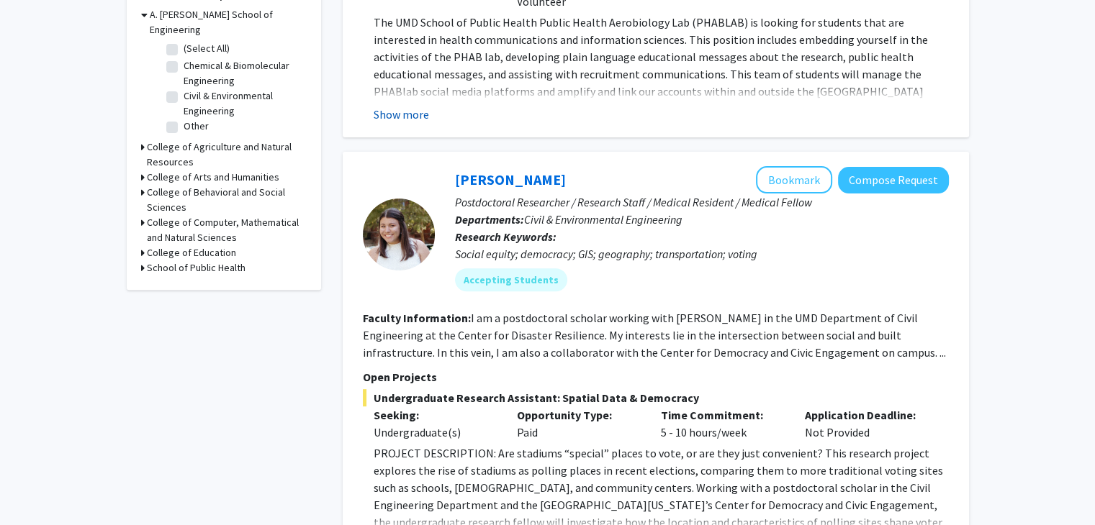
click at [412, 106] on button "Show more" at bounding box center [401, 114] width 55 height 17
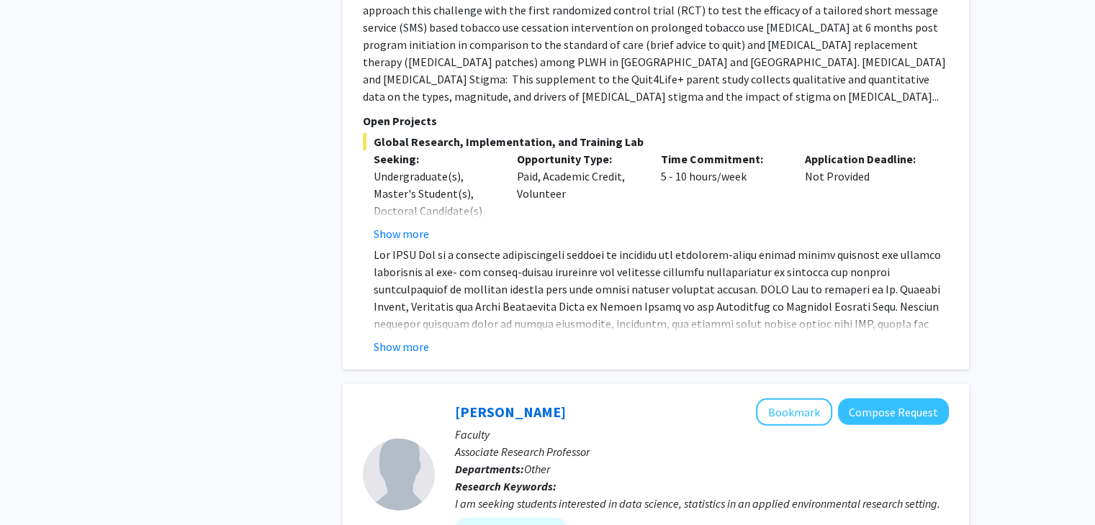
scroll to position [4595, 0]
